Goal: Task Accomplishment & Management: Manage account settings

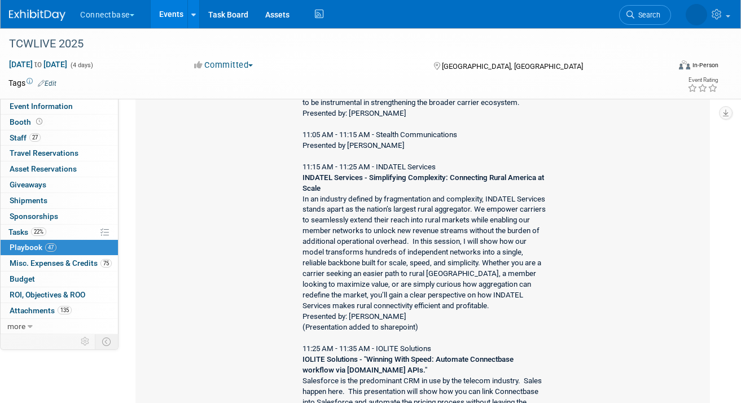
scroll to position [1439, 0]
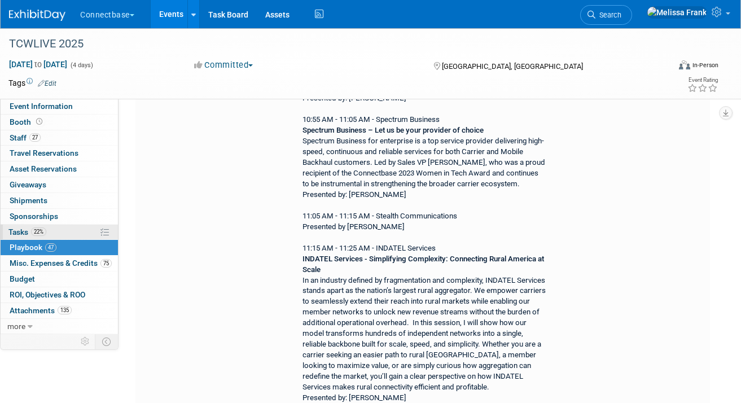
click at [47, 238] on link "22% Tasks 22%" at bounding box center [59, 232] width 117 height 15
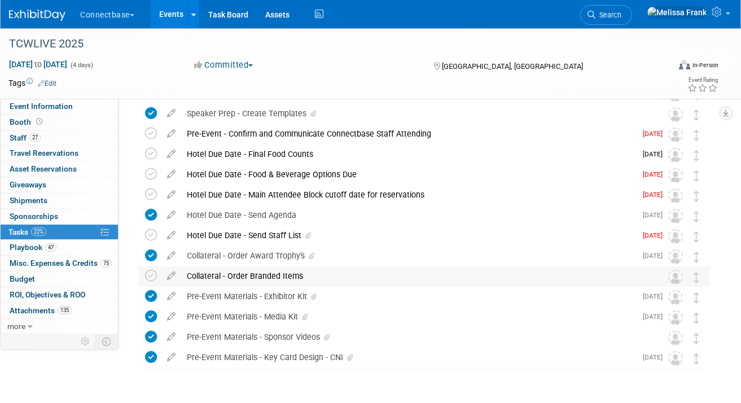
scroll to position [609, 0]
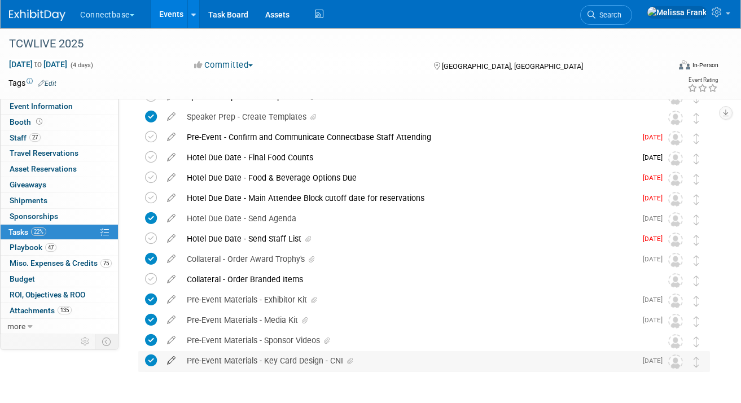
click at [173, 360] on icon at bounding box center [172, 358] width 20 height 14
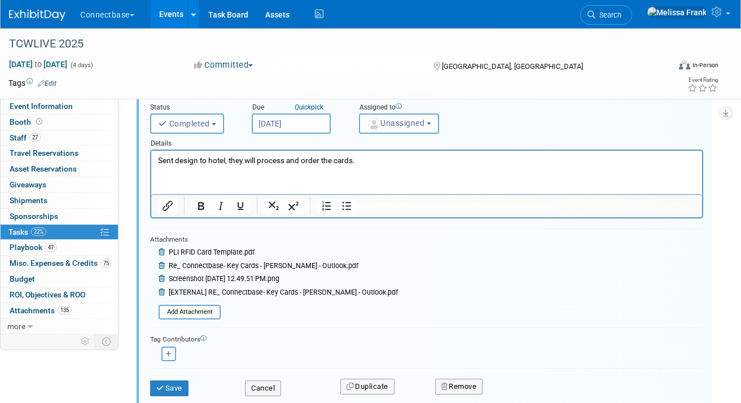
scroll to position [977, 0]
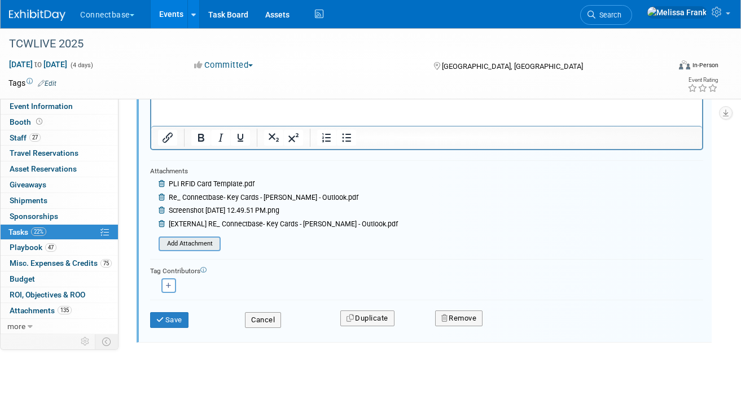
click at [185, 244] on input "file" at bounding box center [161, 244] width 115 height 12
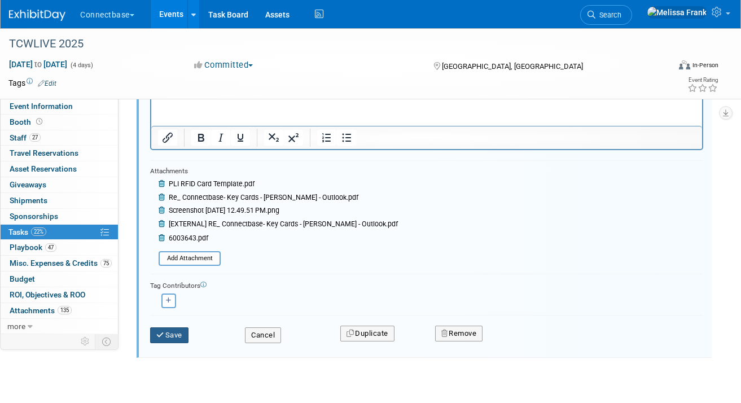
click at [174, 329] on button "Save" at bounding box center [169, 336] width 38 height 16
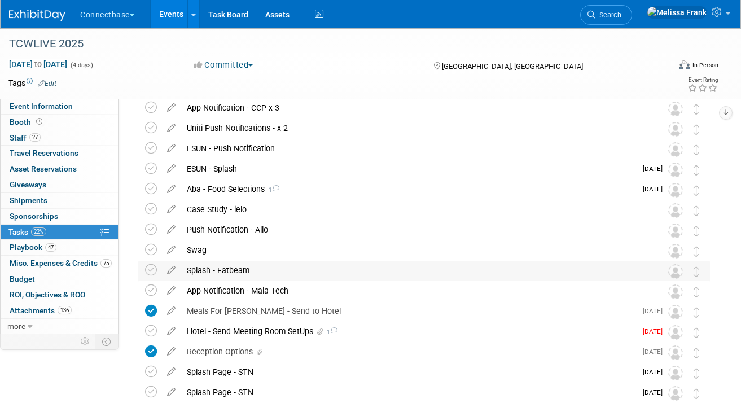
scroll to position [0, 0]
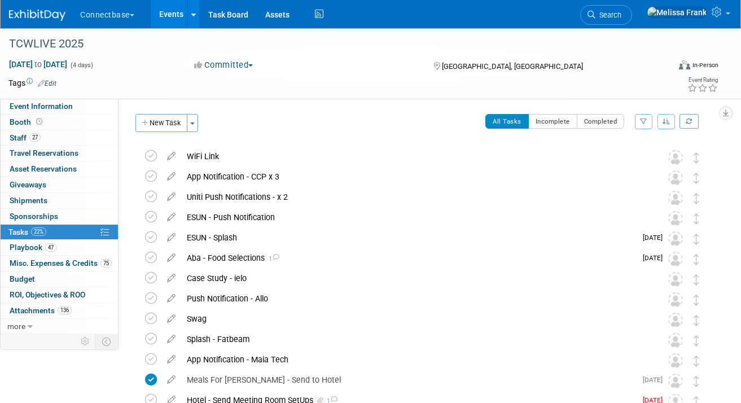
click at [64, 235] on link "22% Tasks 22%" at bounding box center [59, 232] width 117 height 15
click at [42, 250] on span "Playbook 47" at bounding box center [33, 247] width 47 height 9
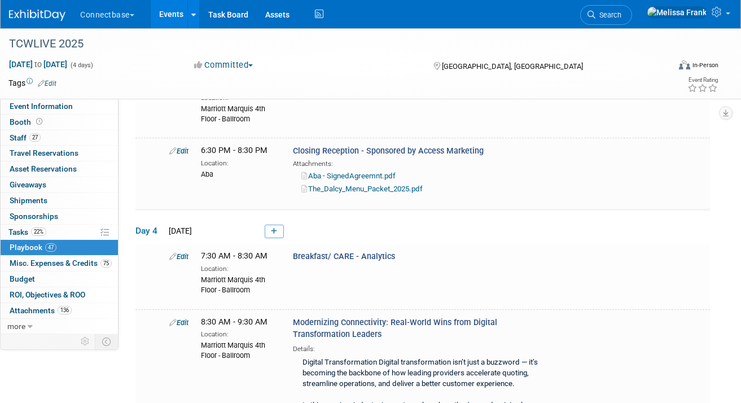
scroll to position [5352, 0]
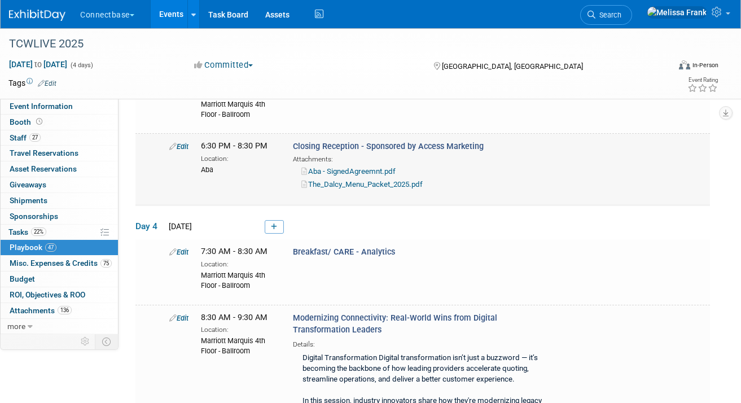
click at [366, 180] on link "The_Dalcy_Menu_Packet_2025.pdf" at bounding box center [362, 184] width 121 height 8
